Goal: Information Seeking & Learning: Find specific fact

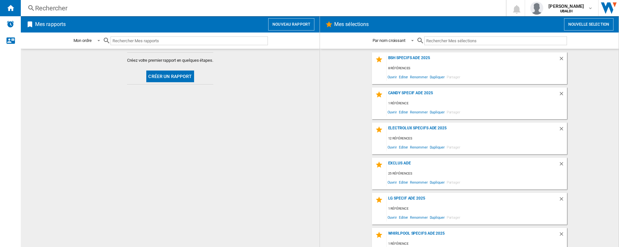
click at [43, 7] on div "Rechercher" at bounding box center [262, 8] width 454 height 9
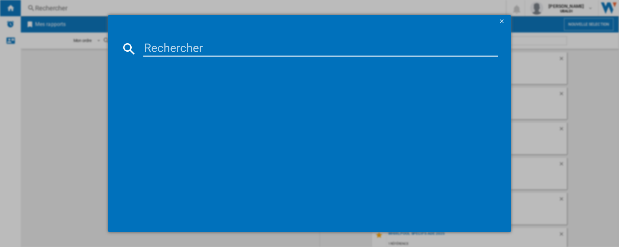
click at [154, 51] on input at bounding box center [320, 49] width 354 height 16
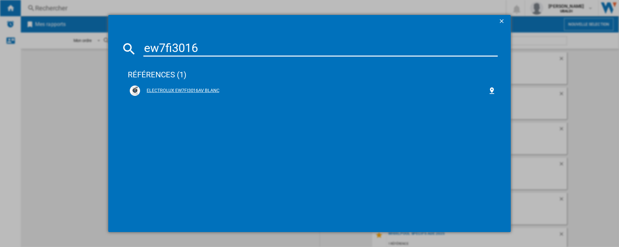
type input "ew7fi3016"
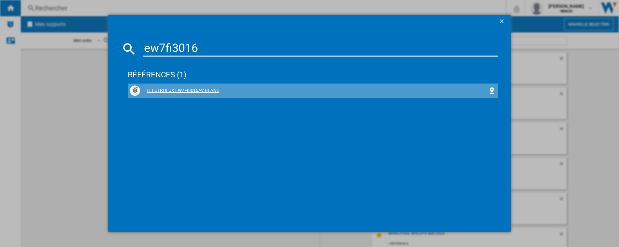
click at [178, 90] on div "ELECTROLUX EW7FI3016AV BLANC" at bounding box center [314, 90] width 348 height 6
